Goal: Task Accomplishment & Management: Complete application form

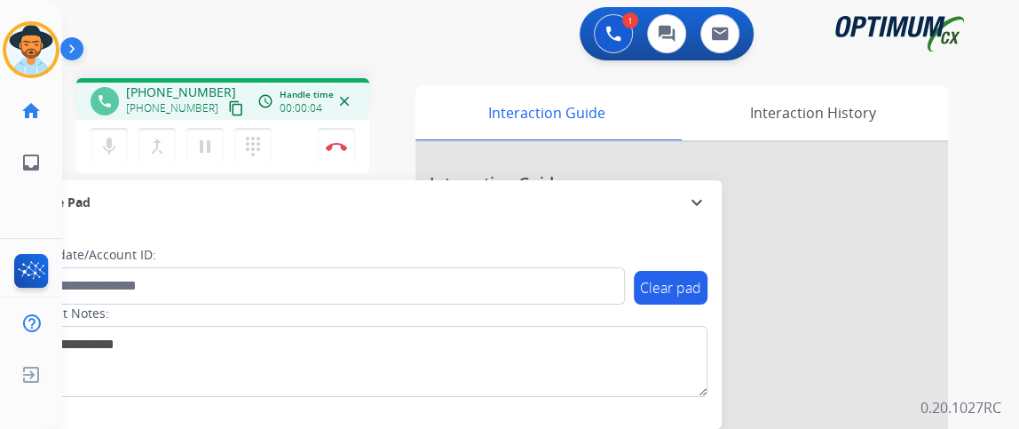
click at [228, 106] on mat-icon "content_copy" at bounding box center [236, 108] width 16 height 16
click at [104, 137] on mat-icon "mic" at bounding box center [109, 146] width 21 height 21
click at [104, 137] on mat-icon "mic_off" at bounding box center [109, 146] width 21 height 21
click at [347, 131] on button "Disconnect" at bounding box center [336, 146] width 37 height 37
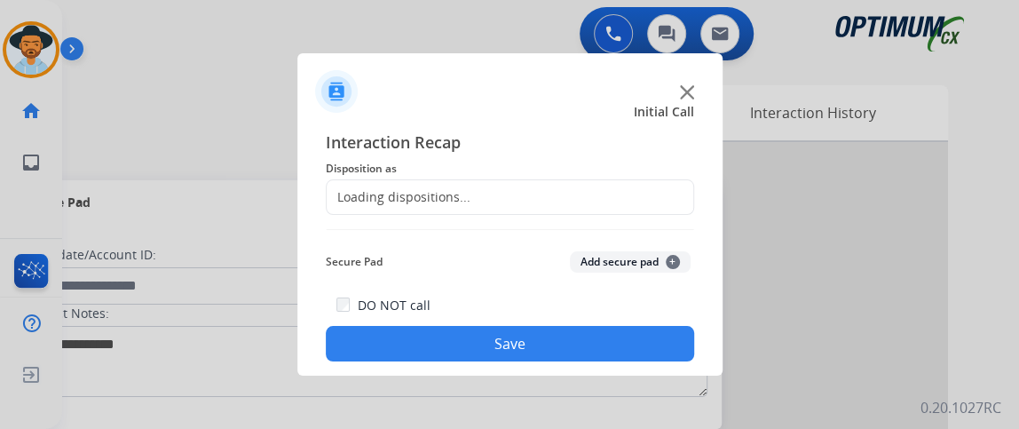
click at [535, 179] on div "Loading dispositions..." at bounding box center [510, 197] width 368 height 36
click at [549, 200] on div "Loading dispositions..." at bounding box center [510, 197] width 368 height 36
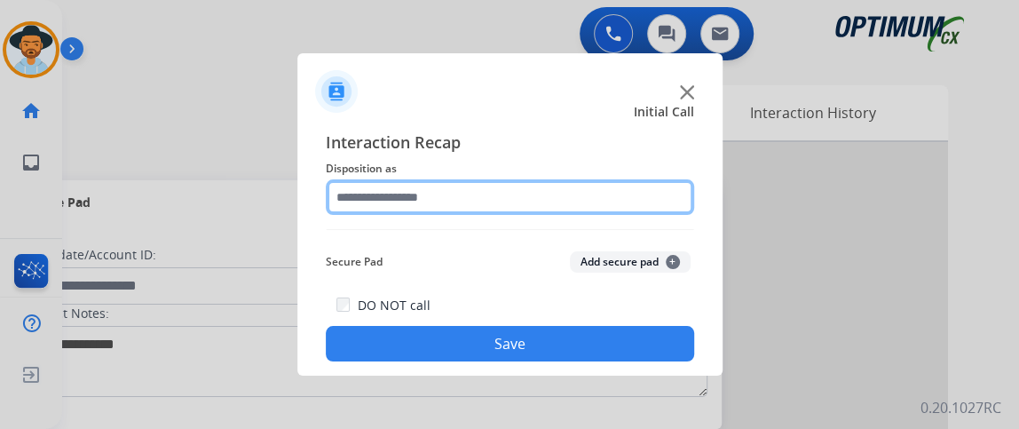
click at [571, 200] on input "text" at bounding box center [510, 197] width 368 height 36
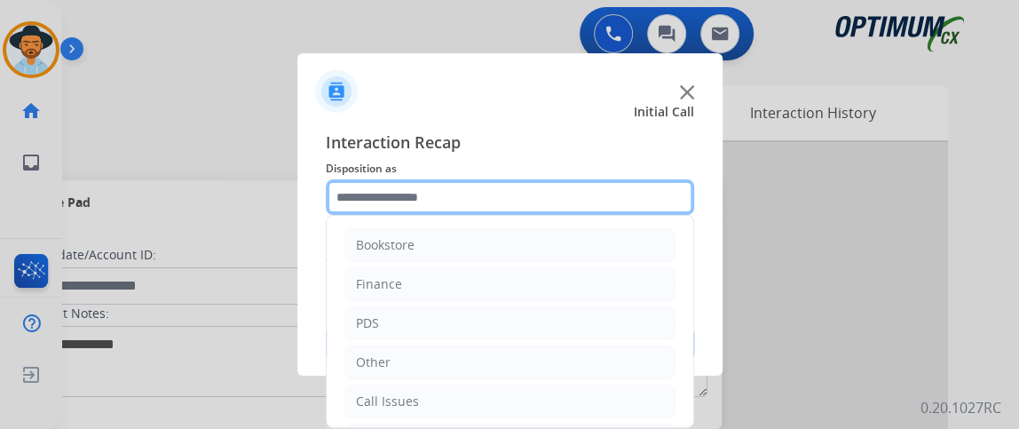
scroll to position [116, 0]
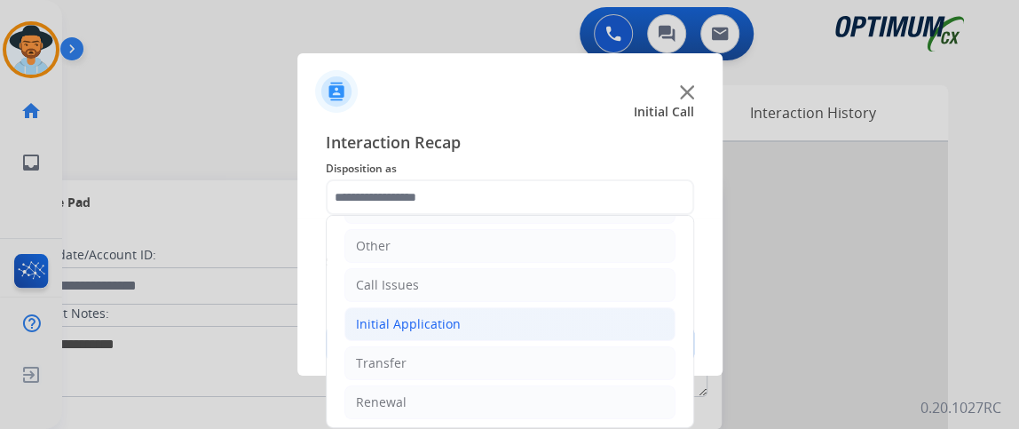
click at [554, 320] on li "Initial Application" at bounding box center [509, 324] width 331 height 34
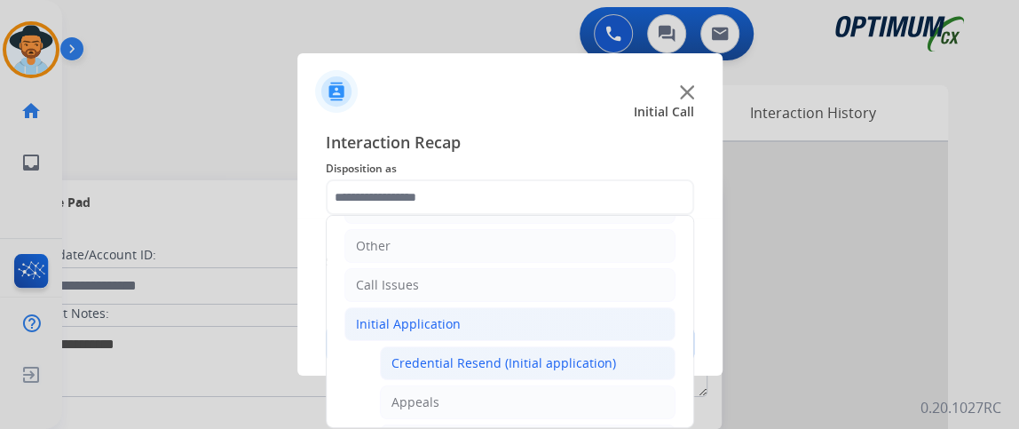
click at [545, 359] on div "Credential Resend (Initial application)" at bounding box center [503, 363] width 225 height 18
type input "**********"
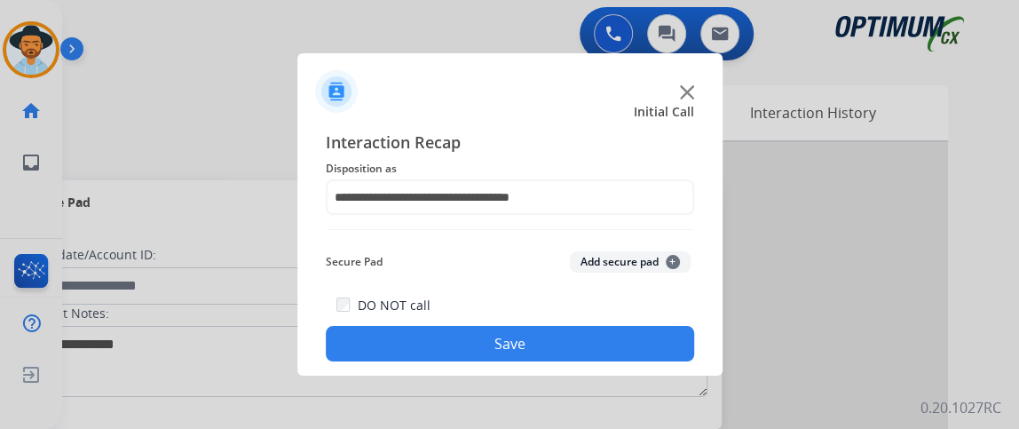
click at [545, 359] on button "Save" at bounding box center [510, 344] width 368 height 36
